Goal: Task Accomplishment & Management: Manage account settings

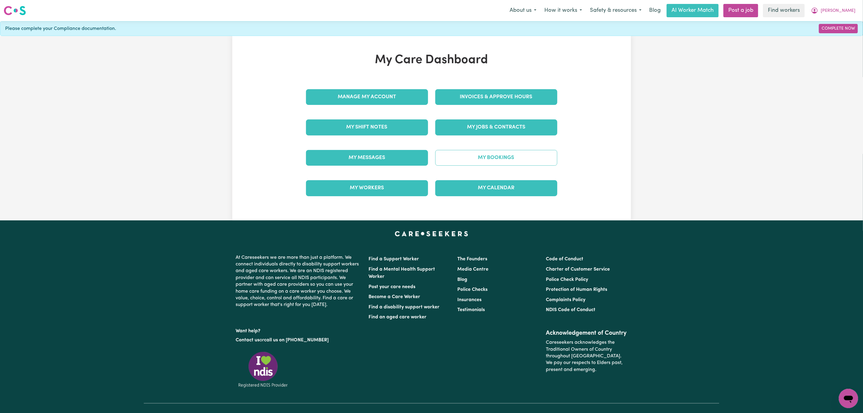
click at [481, 155] on link "My Bookings" at bounding box center [497, 158] width 122 height 16
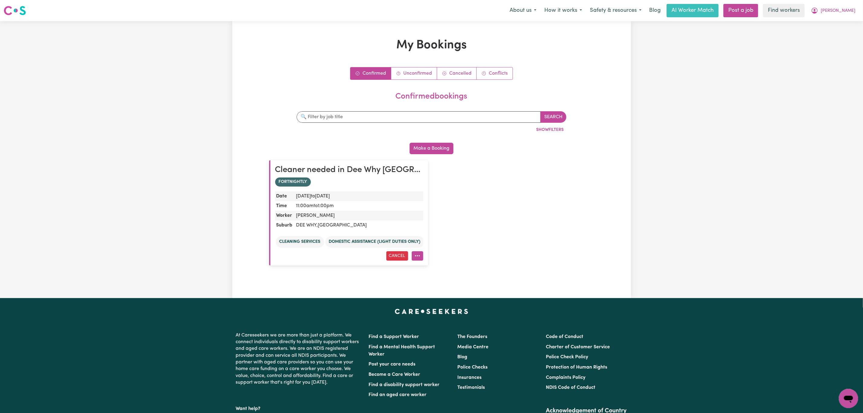
click at [418, 258] on button "More options" at bounding box center [417, 255] width 11 height 9
click at [424, 267] on link "Amend" at bounding box center [439, 270] width 55 height 12
select select "pm"
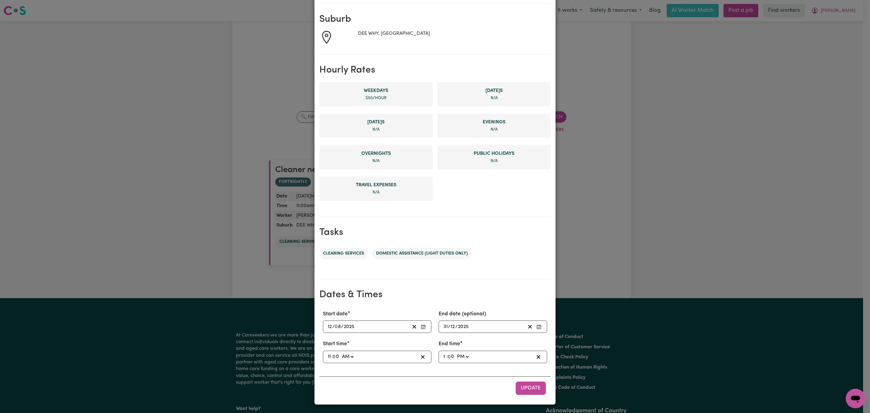
scroll to position [86, 0]
click at [328, 355] on input "11" at bounding box center [330, 356] width 4 height 8
type input "01:00"
type input "1"
type input "10:00"
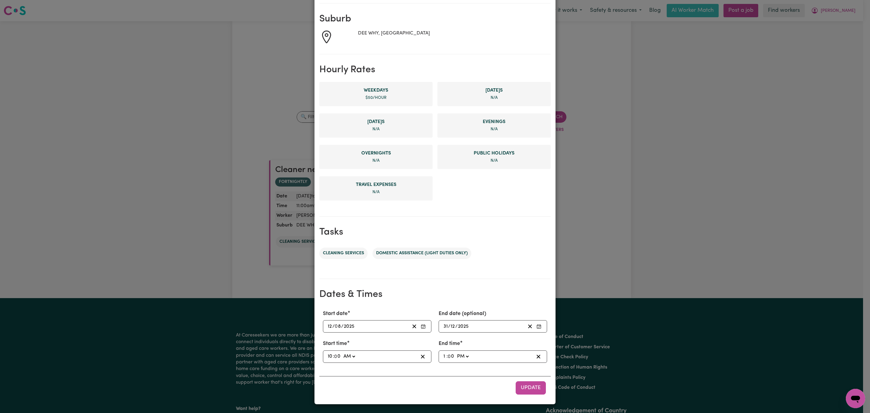
type input "10"
type input "10:03"
type input "3"
type input "10:30"
type input "30"
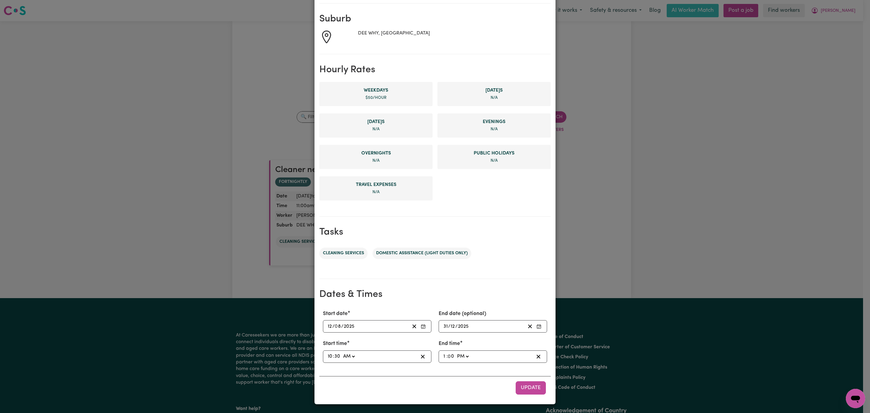
click at [448, 357] on input "0" at bounding box center [451, 356] width 6 height 8
type input "13:03"
type input "3"
type input "13:30"
type input "30"
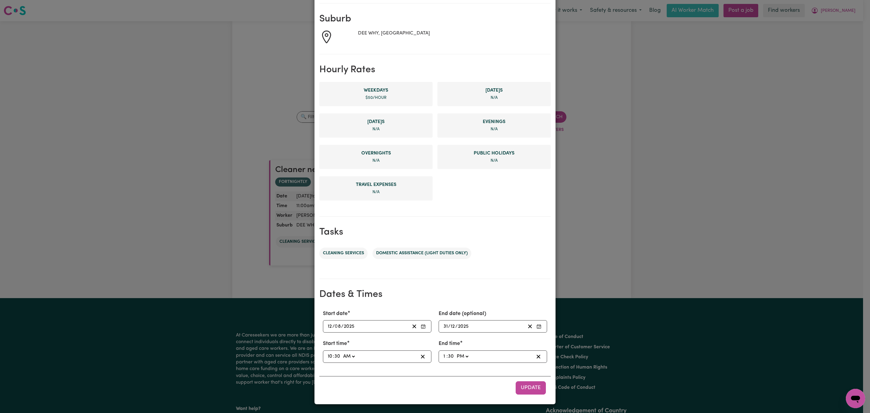
click at [440, 372] on div "Start date [DATE] 12 / 0 8 / 2025 End date (optional) [DATE] [DATE] Start time …" at bounding box center [435, 352] width 232 height 94
click at [527, 387] on span "Update" at bounding box center [531, 387] width 20 height 5
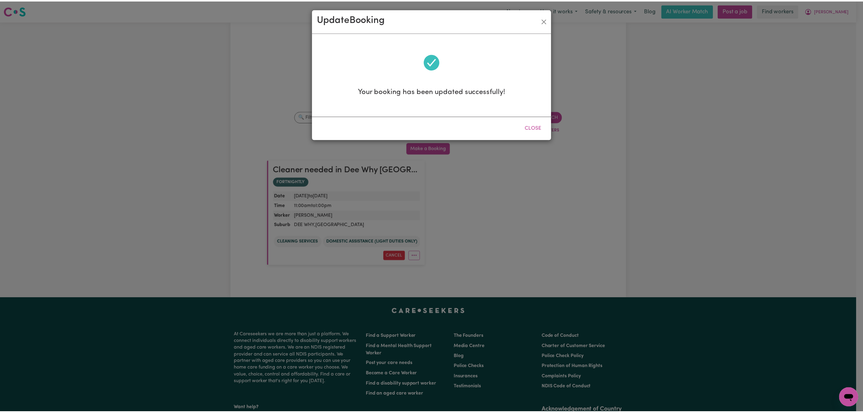
scroll to position [0, 0]
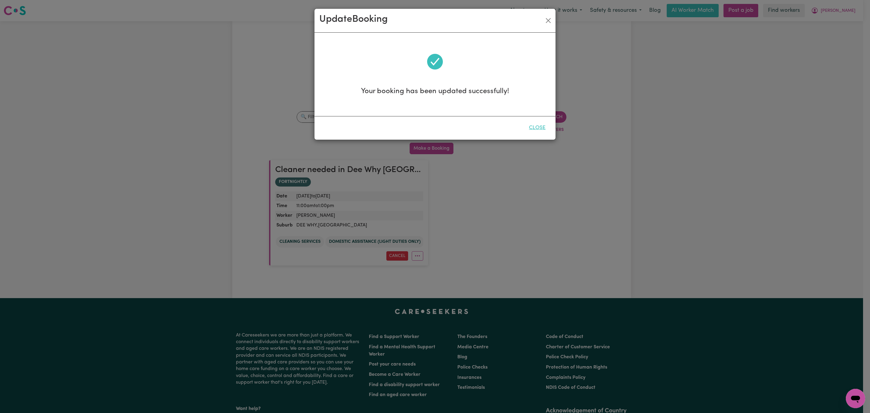
click at [537, 125] on button "Close" at bounding box center [537, 127] width 27 height 13
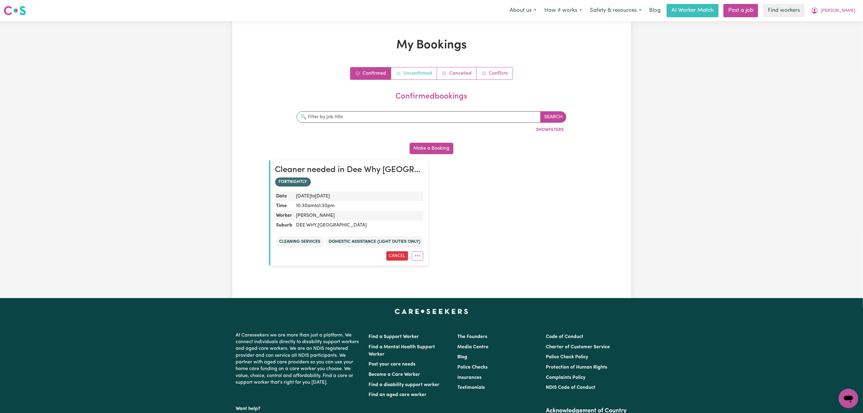
click at [414, 76] on link "Unconfirmed" at bounding box center [414, 73] width 46 height 12
click at [367, 74] on link "Confirmed" at bounding box center [371, 73] width 41 height 12
click at [405, 74] on link "Unconfirmed" at bounding box center [414, 73] width 46 height 12
click at [819, 12] on icon "My Account" at bounding box center [815, 10] width 7 height 7
click at [838, 34] on link "Logout" at bounding box center [836, 34] width 48 height 11
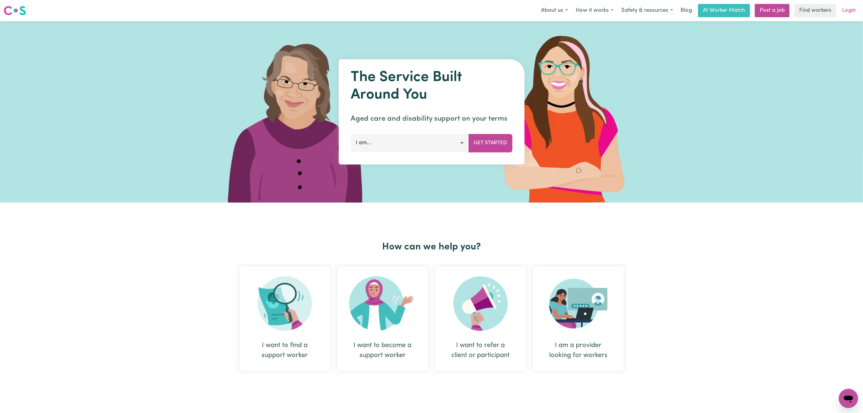
click at [856, 8] on link "Login" at bounding box center [849, 10] width 21 height 13
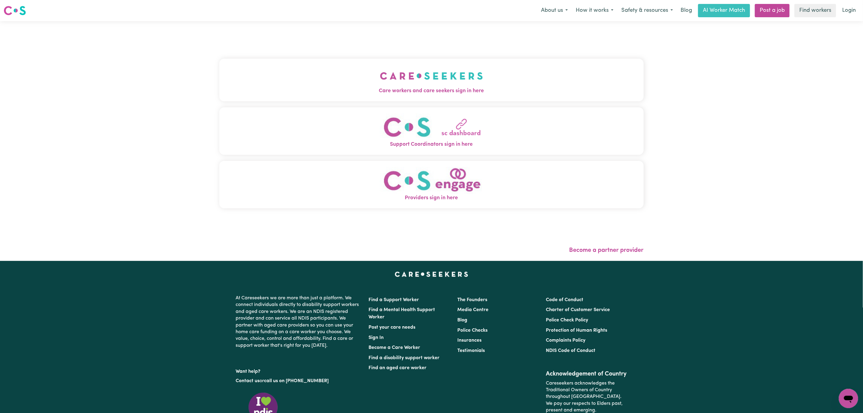
click at [331, 73] on button "Care workers and care seekers sign in here" at bounding box center [431, 80] width 425 height 42
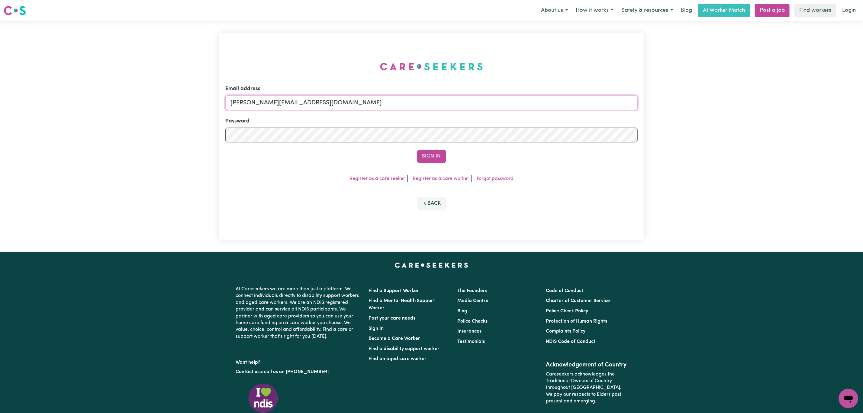
drag, startPoint x: 282, startPoint y: 102, endPoint x: 283, endPoint y: 110, distance: 8.2
click at [282, 102] on input "[PERSON_NAME][EMAIL_ADDRESS][DOMAIN_NAME]" at bounding box center [431, 103] width 413 height 15
drag, startPoint x: 263, startPoint y: 105, endPoint x: 533, endPoint y: 112, distance: 270.6
click at [533, 112] on form "Email address [EMAIL_ADDRESS][PERSON_NAME][DOMAIN_NAME] Password Sign In" at bounding box center [431, 124] width 413 height 78
type input "superuser~[PERSON_NAME][EMAIL_ADDRESS][DOMAIN_NAME]"
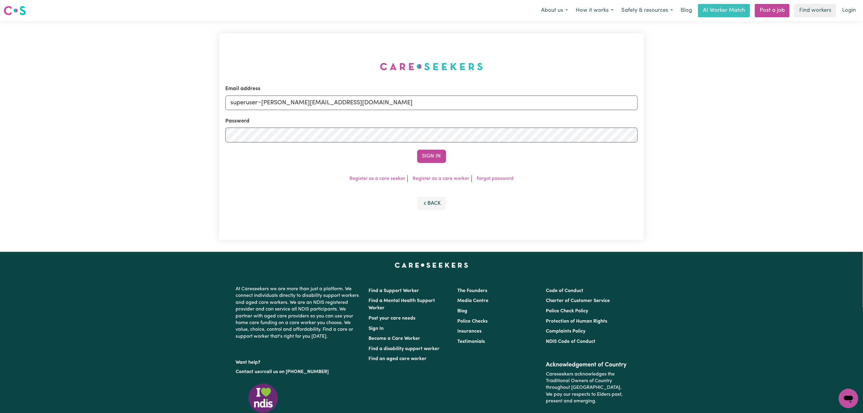
click at [417, 150] on button "Sign In" at bounding box center [431, 156] width 29 height 13
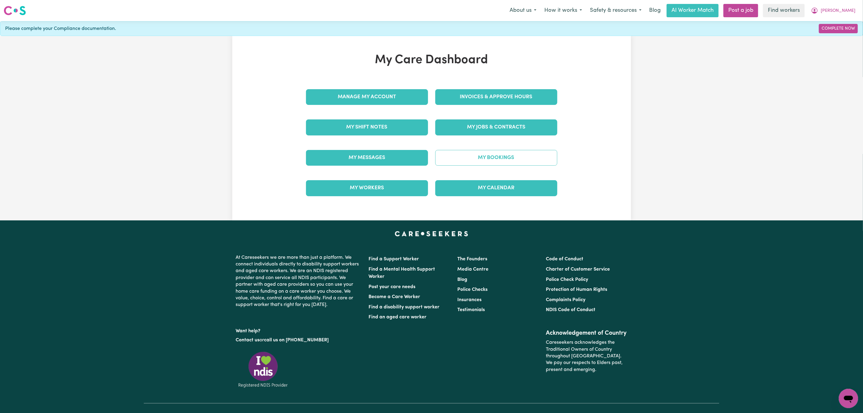
click at [477, 151] on link "My Bookings" at bounding box center [497, 158] width 122 height 16
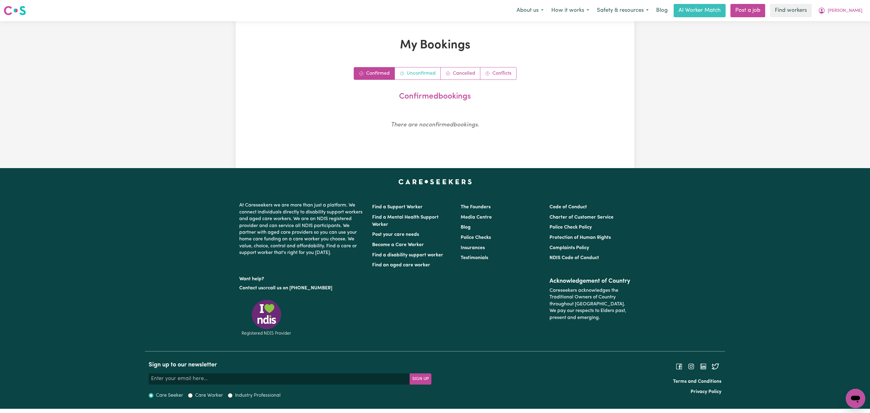
click at [411, 76] on link "Unconfirmed" at bounding box center [418, 73] width 46 height 12
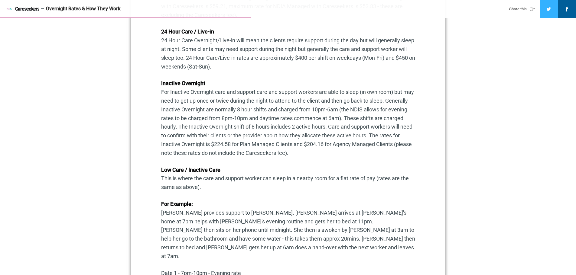
scroll to position [393, 0]
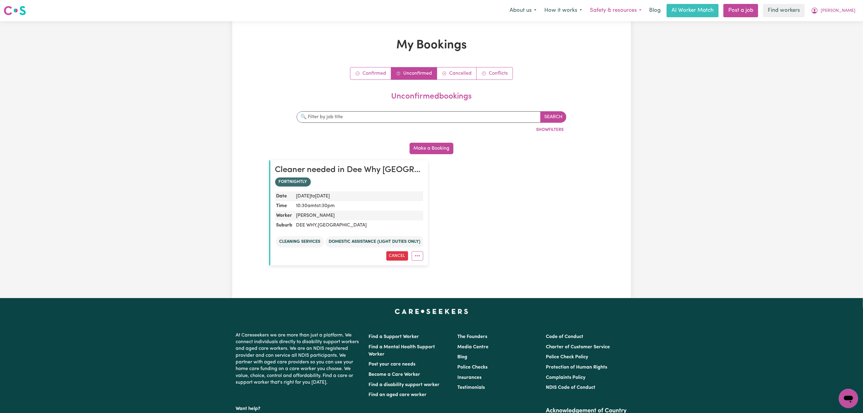
click at [646, 8] on button "Safety & resources" at bounding box center [616, 10] width 60 height 13
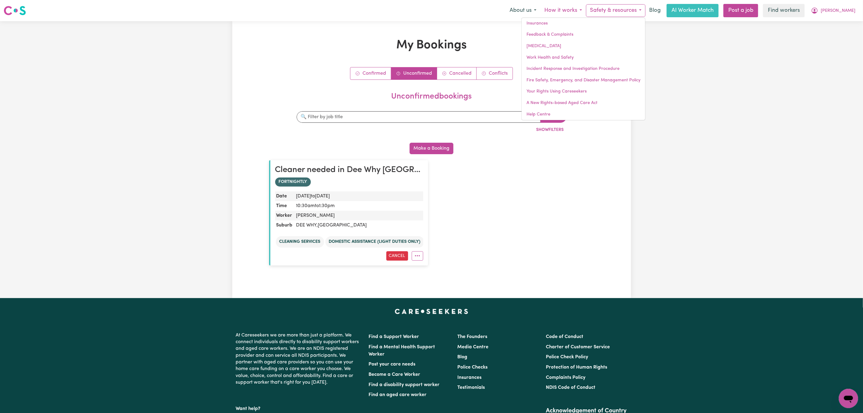
click at [586, 9] on button "How it works" at bounding box center [564, 10] width 46 height 13
click at [541, 12] on button "About us" at bounding box center [523, 10] width 35 height 13
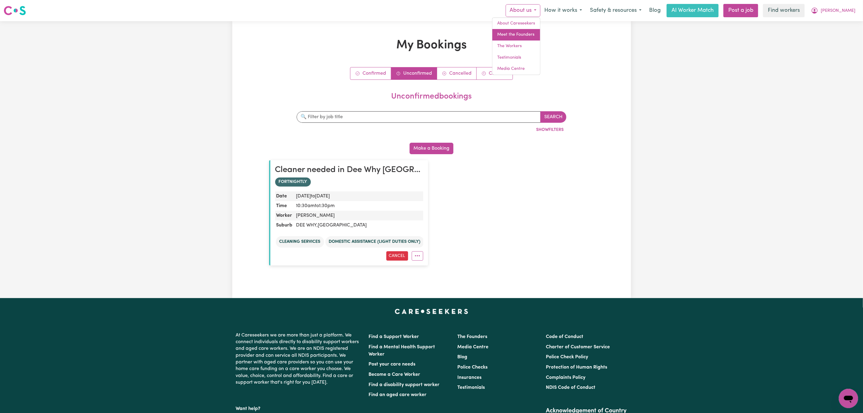
click at [540, 35] on link "Meet the Founders" at bounding box center [517, 34] width 48 height 11
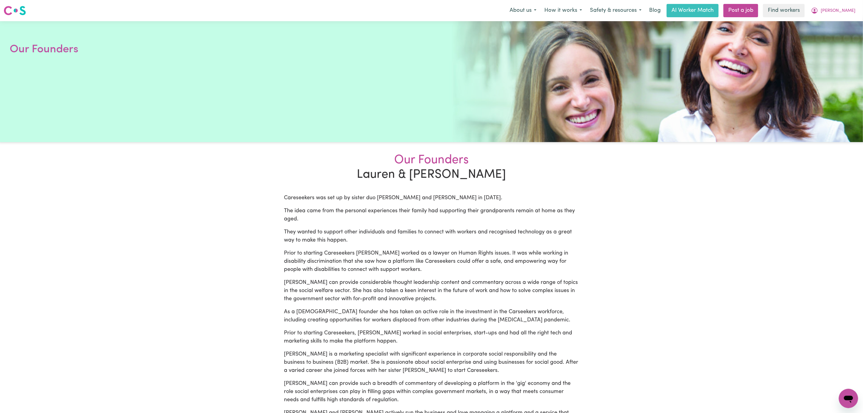
click at [860, 14] on div "Menu About us How it works Safety & resources Blog AI Worker Match Post a job F…" at bounding box center [431, 11] width 863 height 14
click at [819, 9] on icon "My Account" at bounding box center [815, 10] width 7 height 7
click at [843, 36] on link "Logout" at bounding box center [836, 34] width 48 height 11
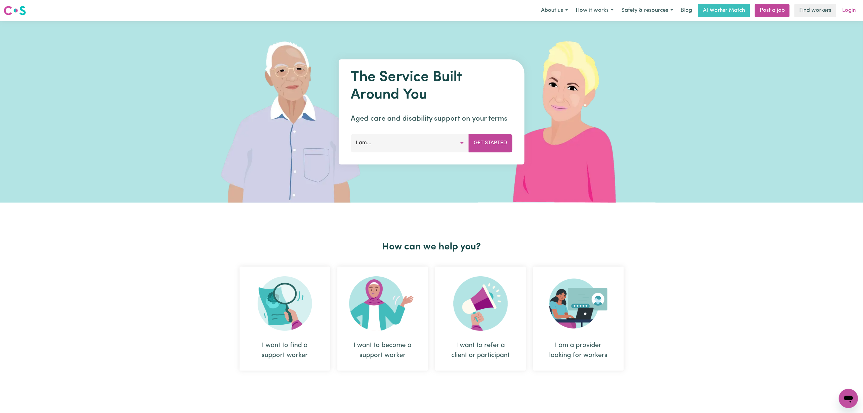
click at [848, 10] on link "Login" at bounding box center [849, 10] width 21 height 13
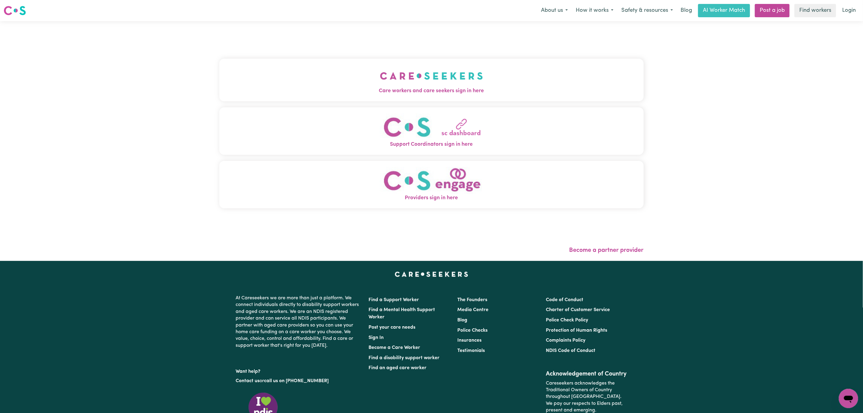
click at [355, 64] on button "Care workers and care seekers sign in here" at bounding box center [431, 80] width 425 height 42
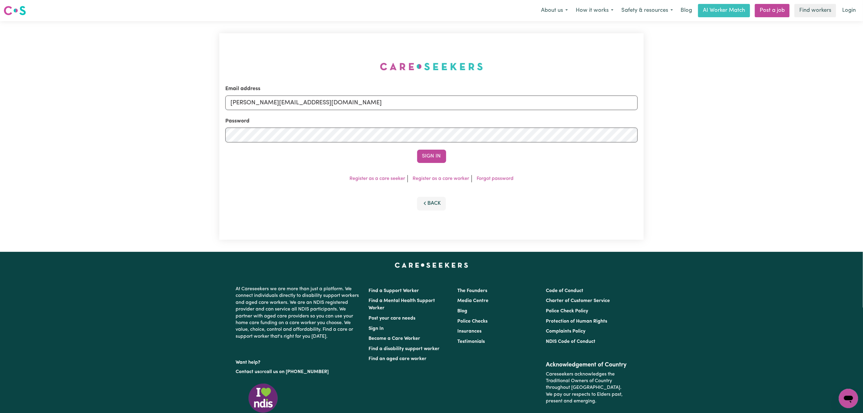
click at [299, 92] on div "Email address mikayla+engage@careseekers.com.au" at bounding box center [431, 97] width 413 height 25
drag, startPoint x: 303, startPoint y: 106, endPoint x: 305, endPoint y: 110, distance: 4.5
click at [303, 106] on input "[PERSON_NAME][EMAIL_ADDRESS][DOMAIN_NAME]" at bounding box center [431, 103] width 413 height 15
drag, startPoint x: 278, startPoint y: 104, endPoint x: 398, endPoint y: 107, distance: 120.6
click at [393, 97] on input "[EMAIL_ADDRESS][PERSON_NAME][DOMAIN_NAME]" at bounding box center [431, 103] width 413 height 15
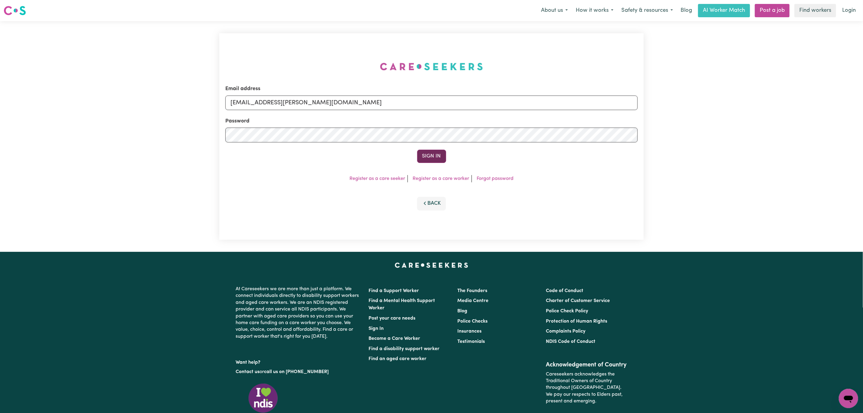
type input "superuser~SuzannePattisonBIHC@careseekers.com.au"
click at [431, 151] on button "Sign In" at bounding box center [431, 156] width 29 height 13
